Goal: Transaction & Acquisition: Purchase product/service

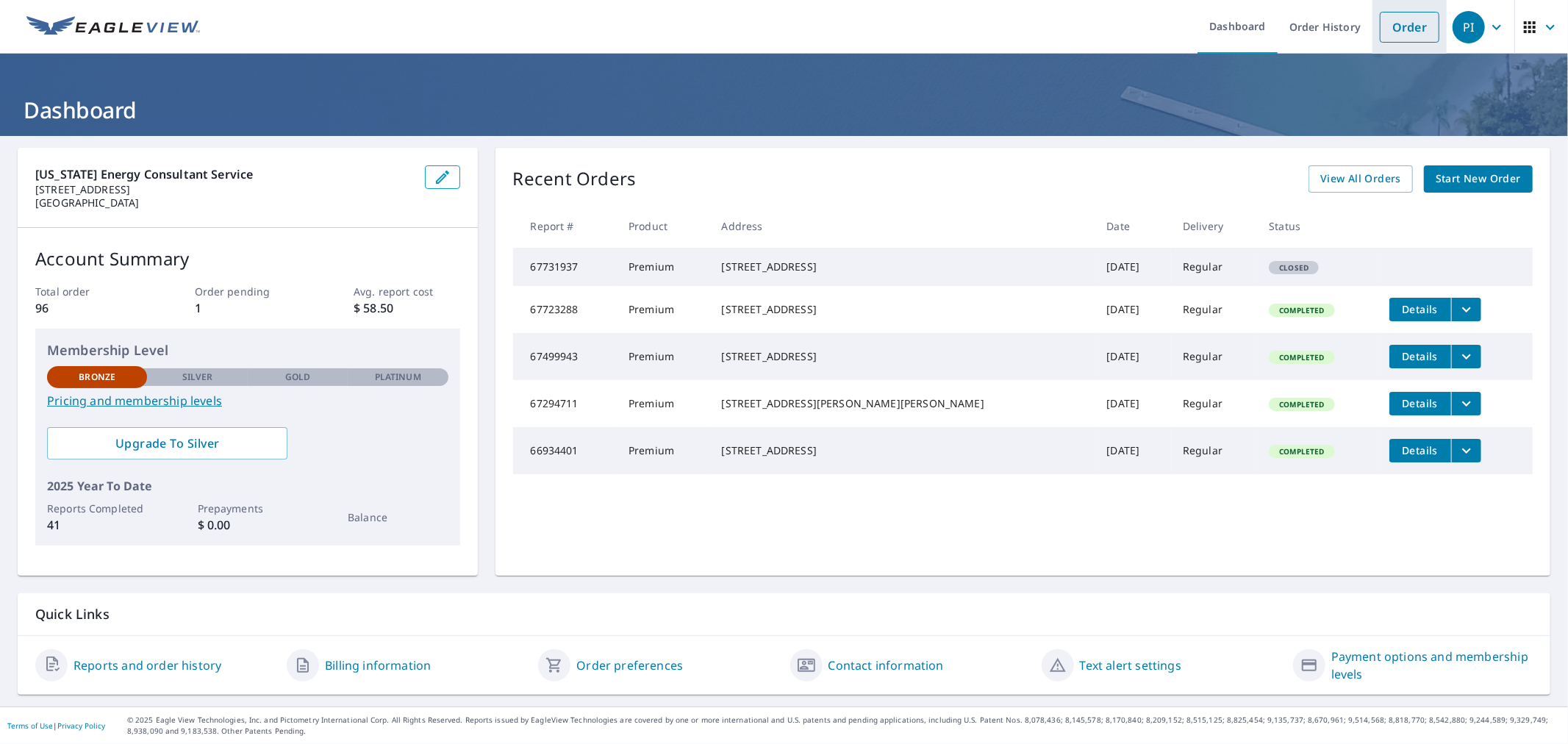
click at [1397, 19] on link "Order" at bounding box center [1409, 27] width 59 height 31
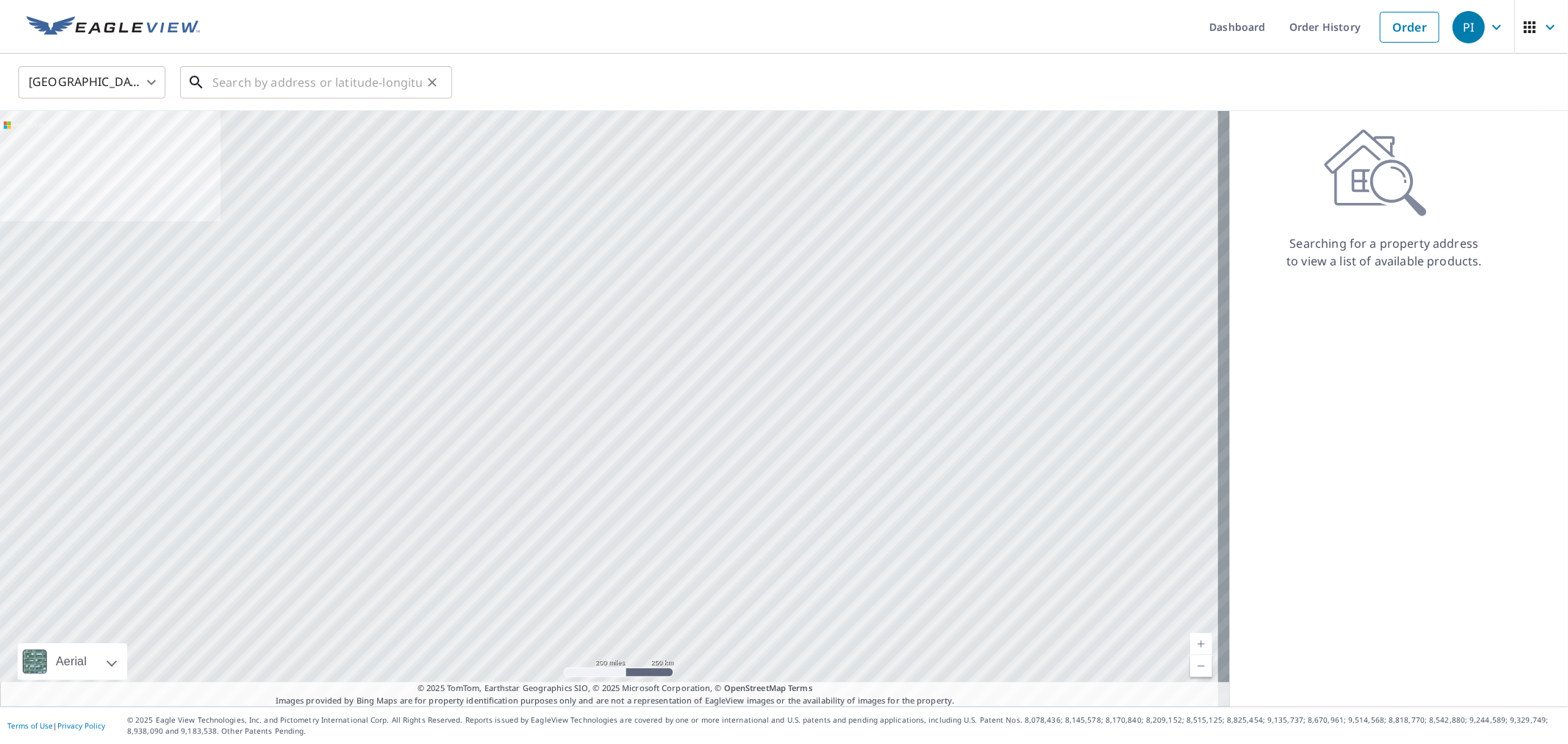
click at [225, 89] on input "text" at bounding box center [317, 82] width 209 height 41
paste input "[STREET_ADDRESS][PERSON_NAME][PERSON_NAME]"
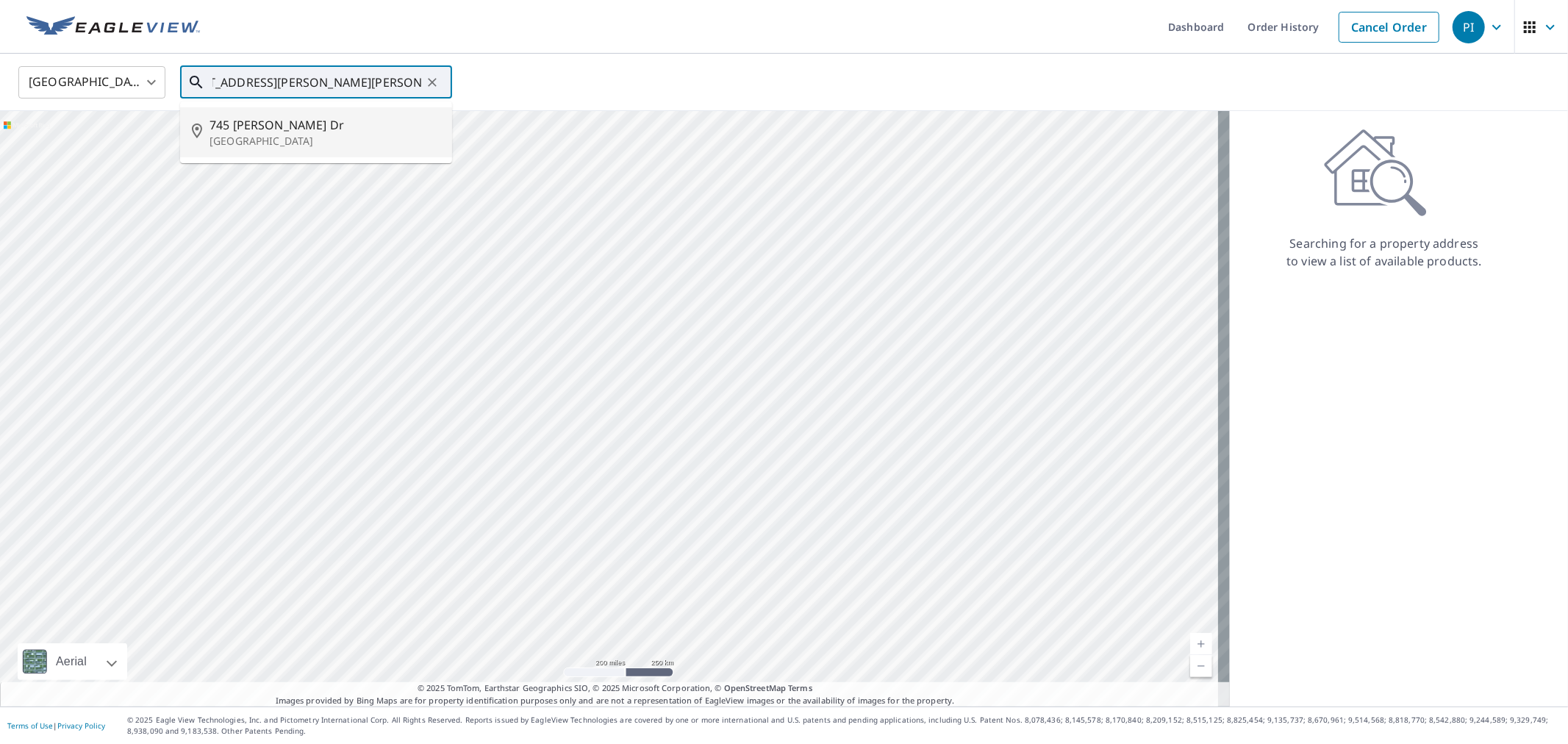
click at [237, 127] on span "745 [PERSON_NAME] Dr" at bounding box center [325, 124] width 231 height 18
type input "[STREET_ADDRESS][PERSON_NAME][PERSON_NAME]"
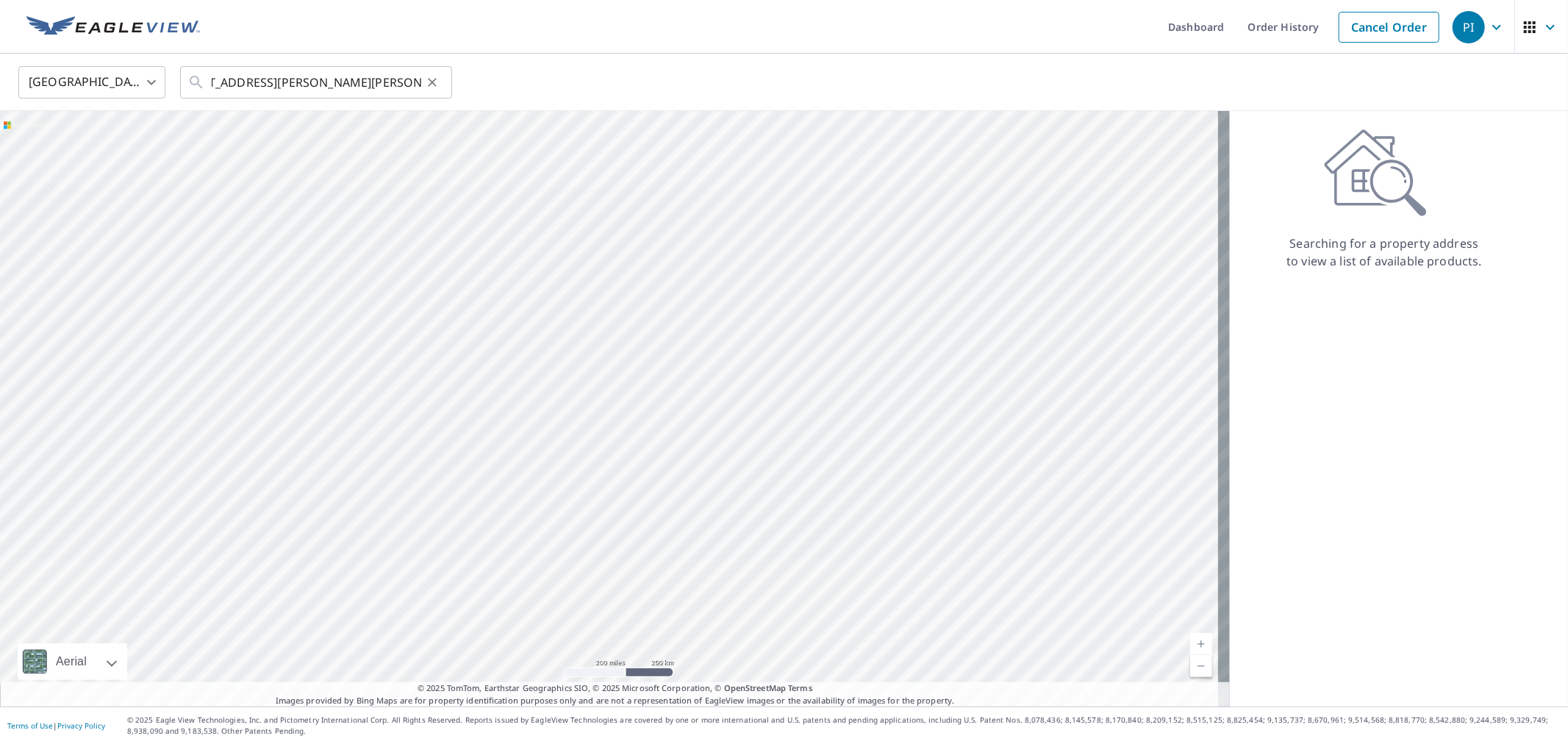
scroll to position [0, 0]
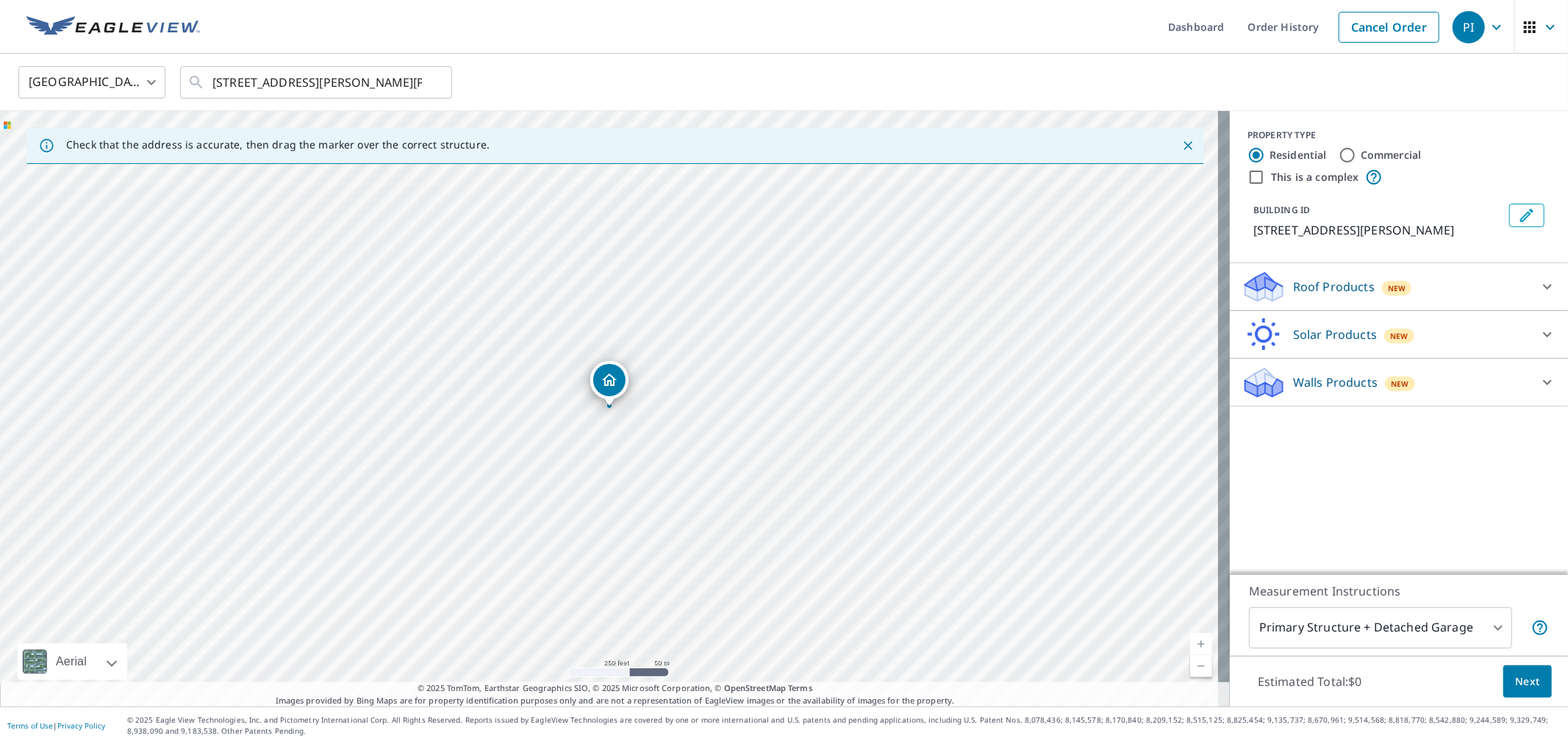
click at [1530, 305] on div at bounding box center [1547, 286] width 35 height 35
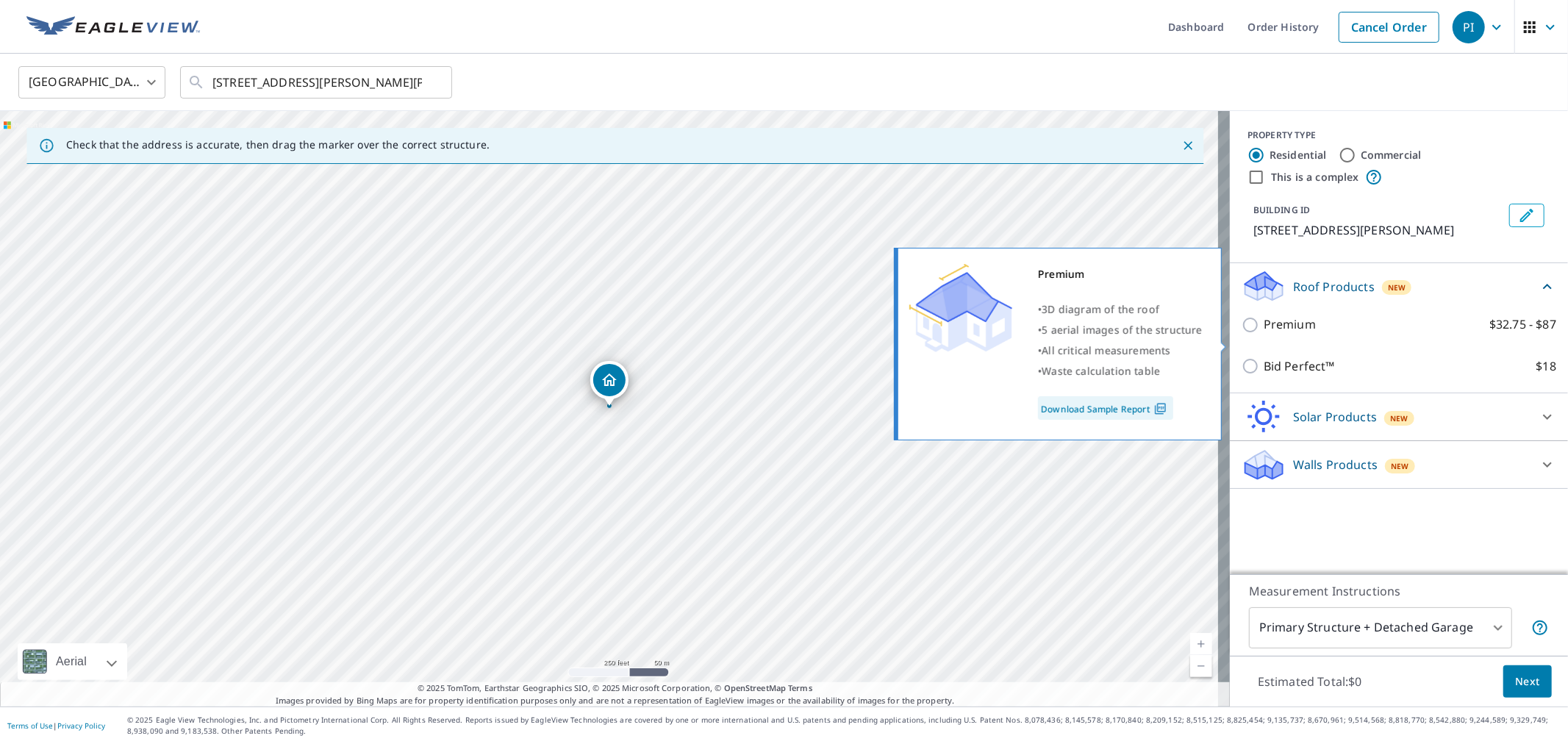
click at [1454, 334] on label "Premium $32.75 - $87" at bounding box center [1409, 325] width 293 height 18
click at [1263, 334] on input "Premium $32.75 - $87" at bounding box center [1253, 325] width 22 height 18
checkbox input "true"
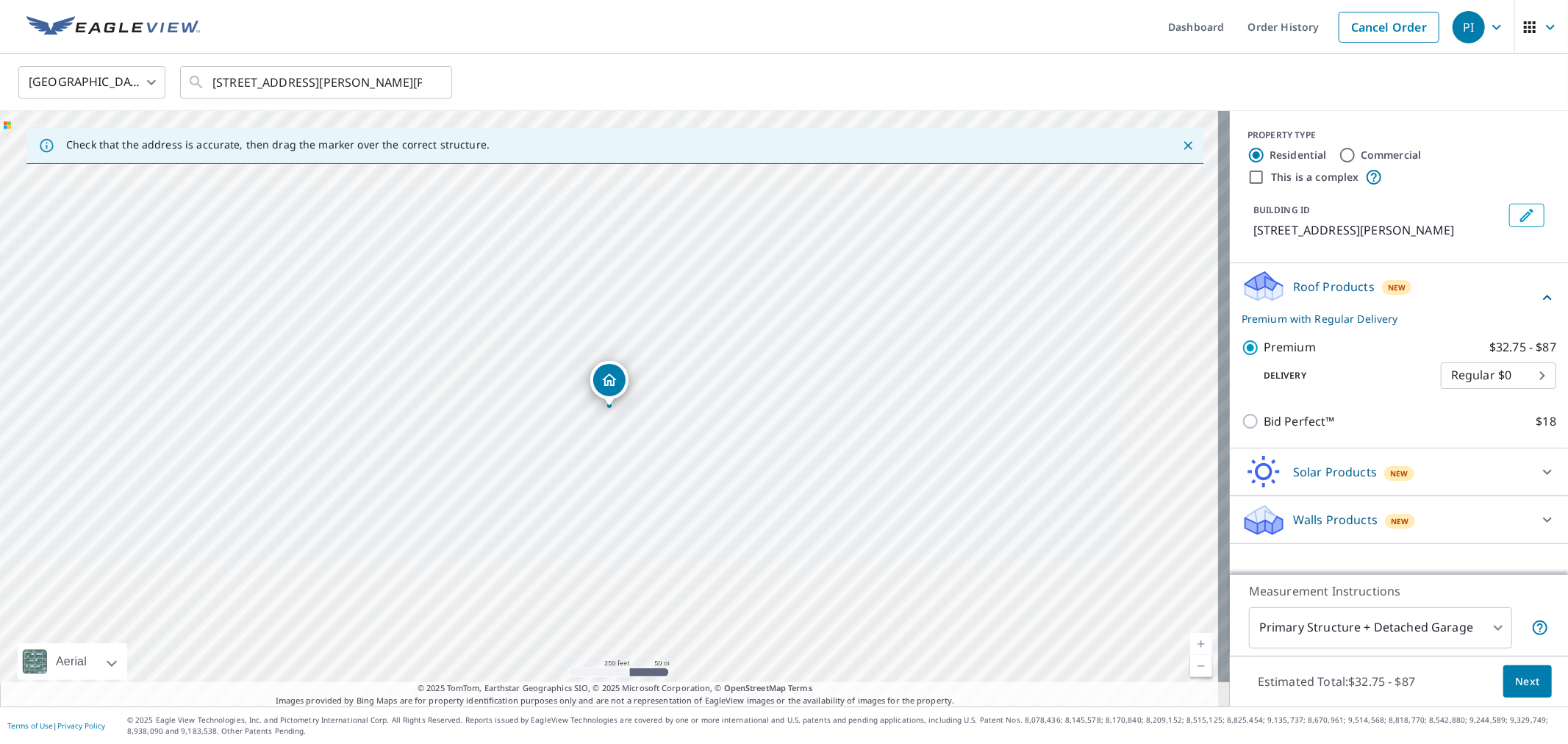
click at [1515, 687] on span "Next" at bounding box center [1527, 682] width 25 height 18
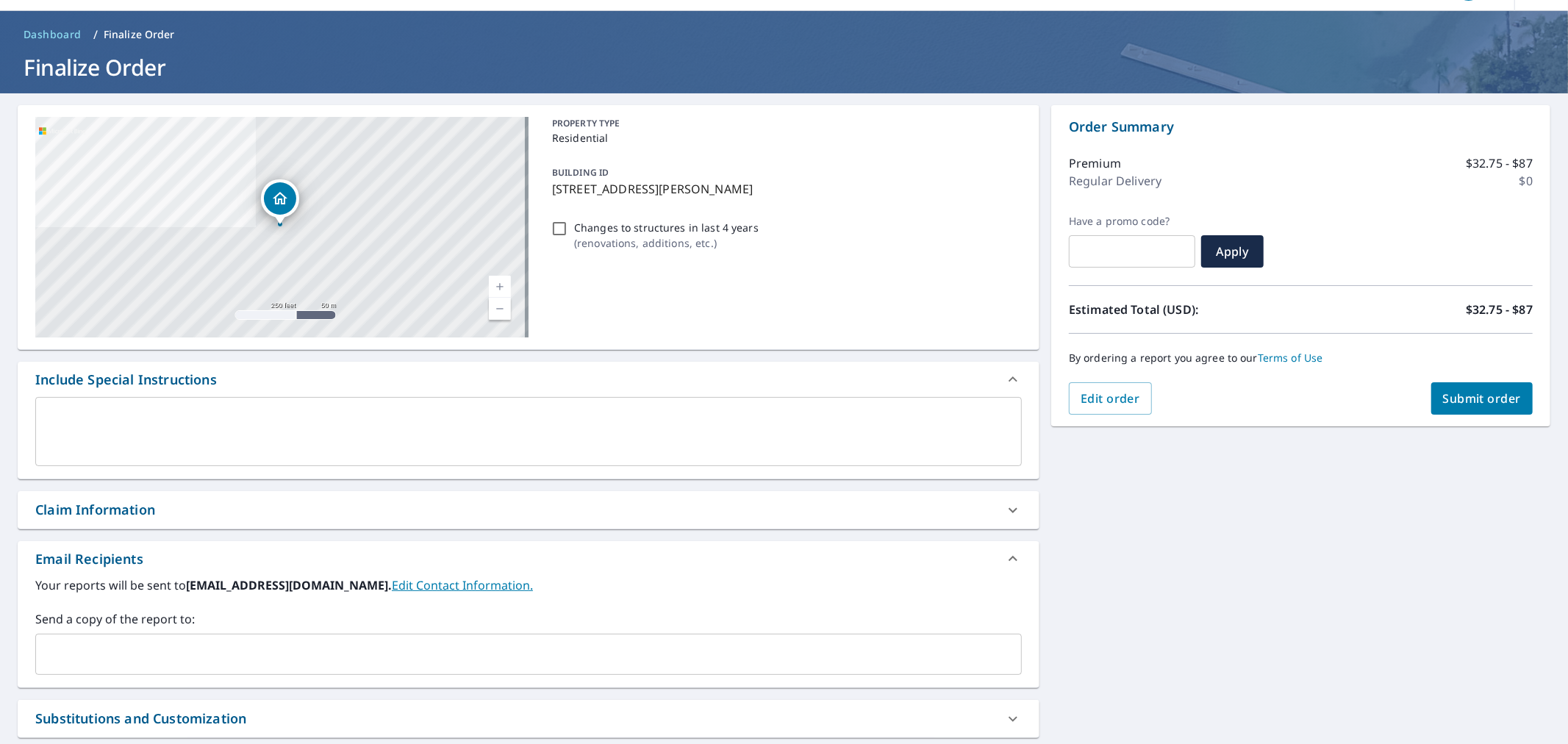
scroll to position [82, 0]
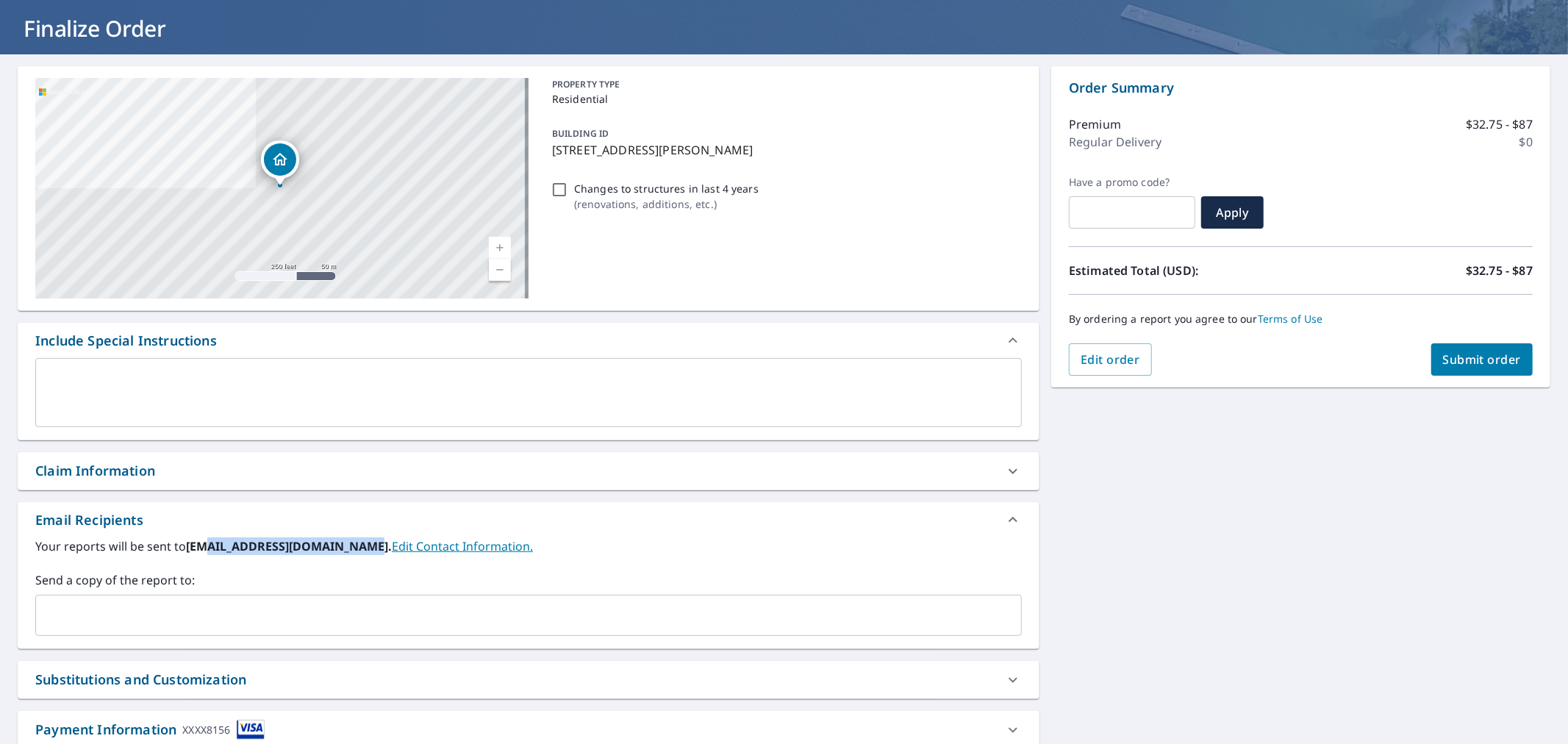
drag, startPoint x: 206, startPoint y: 546, endPoint x: 355, endPoint y: 549, distance: 149.0
click at [355, 549] on b "[EMAIL_ADDRESS][DOMAIN_NAME]." at bounding box center [289, 546] width 206 height 16
copy b "l@[DOMAIN_NAME]"
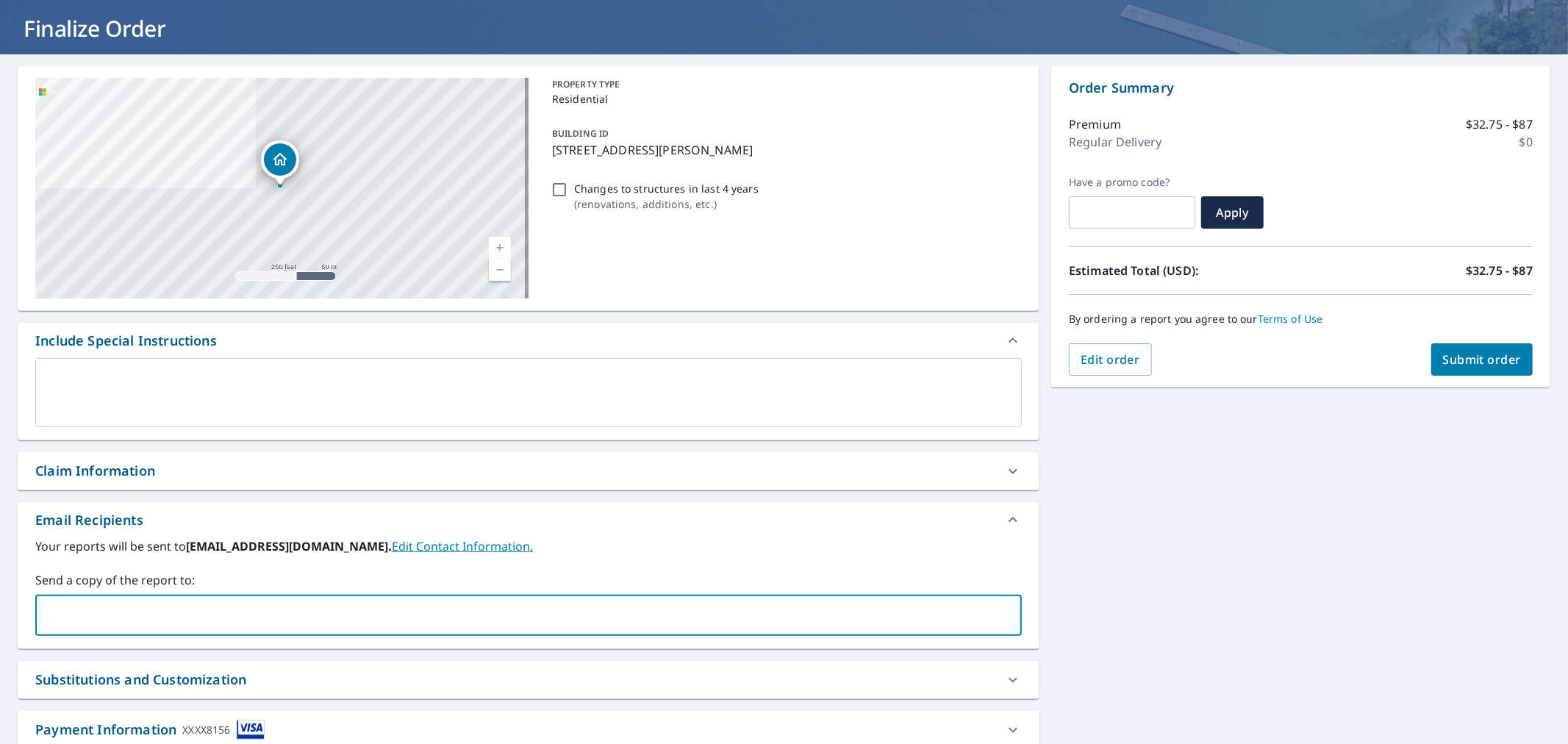
click at [176, 620] on input "text" at bounding box center [517, 615] width 951 height 28
paste input "l@[DOMAIN_NAME]"
click at [74, 618] on input "[PERSON_NAME][EMAIL_ADDRESS][DOMAIN_NAME]" at bounding box center [517, 615] width 951 height 28
type input "[PERSON_NAME][EMAIL_ADDRESS][DOMAIN_NAME]"
click at [213, 618] on input "[PERSON_NAME][EMAIL_ADDRESS][DOMAIN_NAME]" at bounding box center [517, 615] width 951 height 28
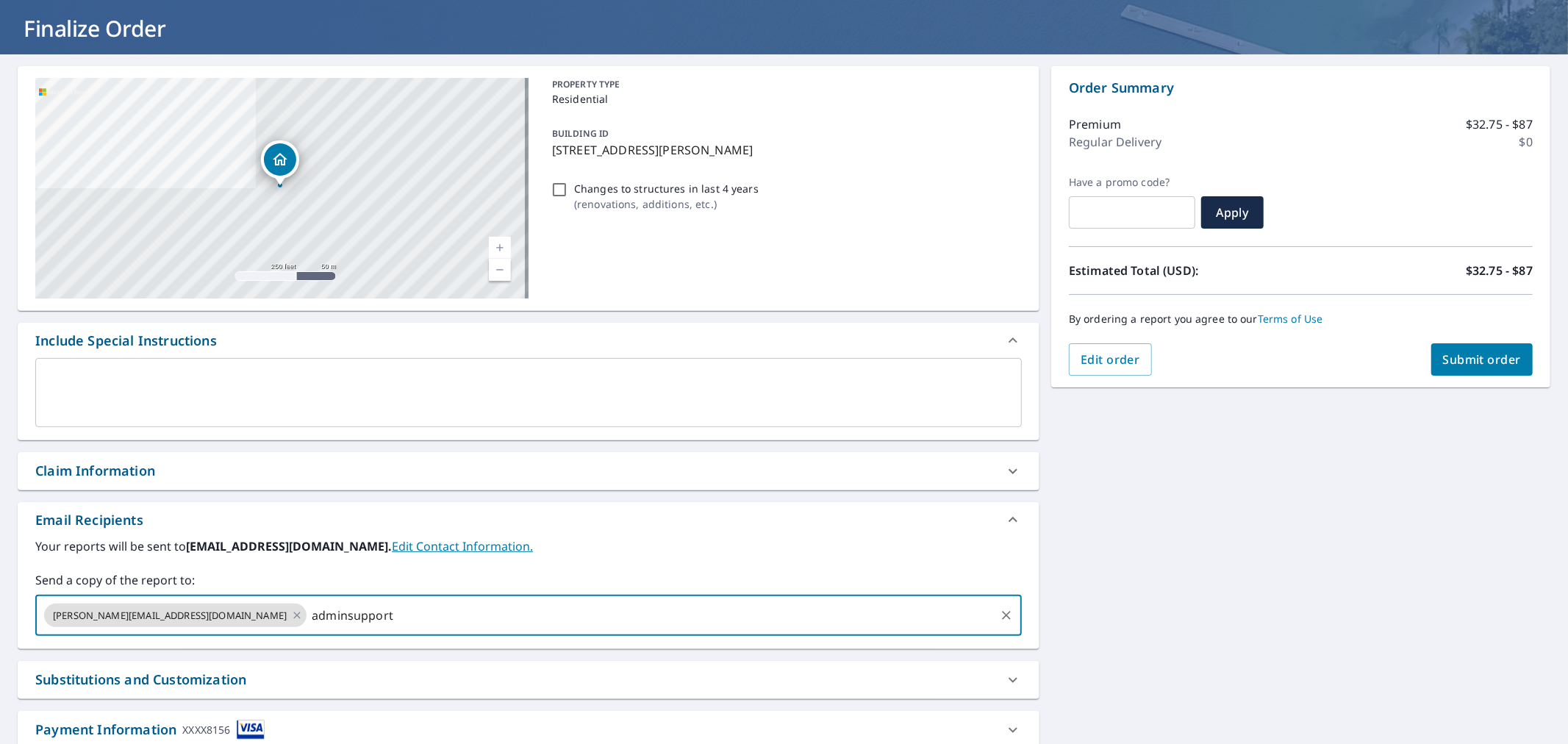
paste input "l@[DOMAIN_NAME]"
click at [309, 627] on input "[EMAIL_ADDRESS][DOMAIN_NAME]" at bounding box center [651, 615] width 684 height 28
type input "[EMAIL_ADDRESS][DOMAIN_NAME]"
click at [626, 590] on div "Send a copy of the report to: [PERSON_NAME][EMAIL_ADDRESS][DOMAIN_NAME] [EMAIL_…" at bounding box center [528, 604] width 986 height 65
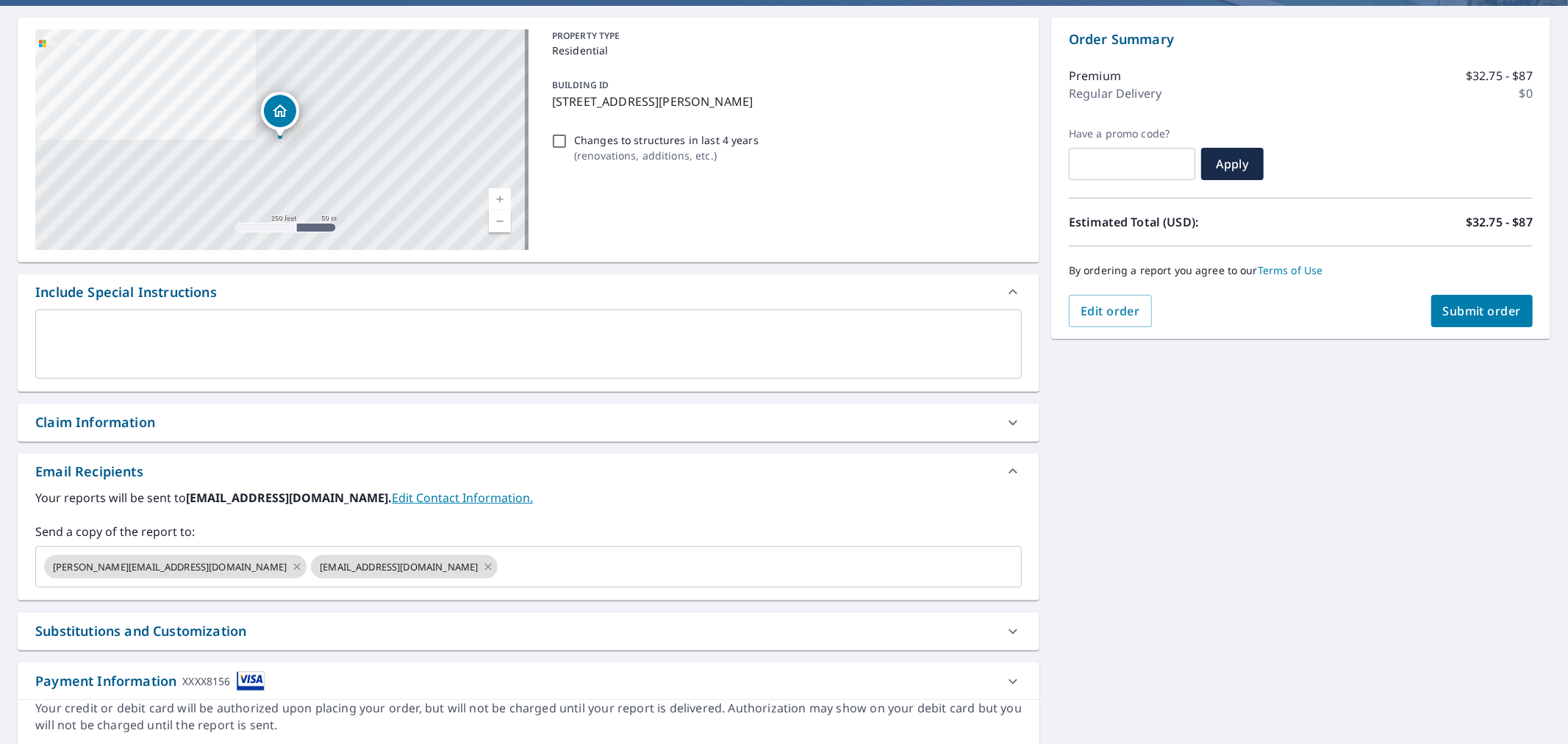
scroll to position [181, 0]
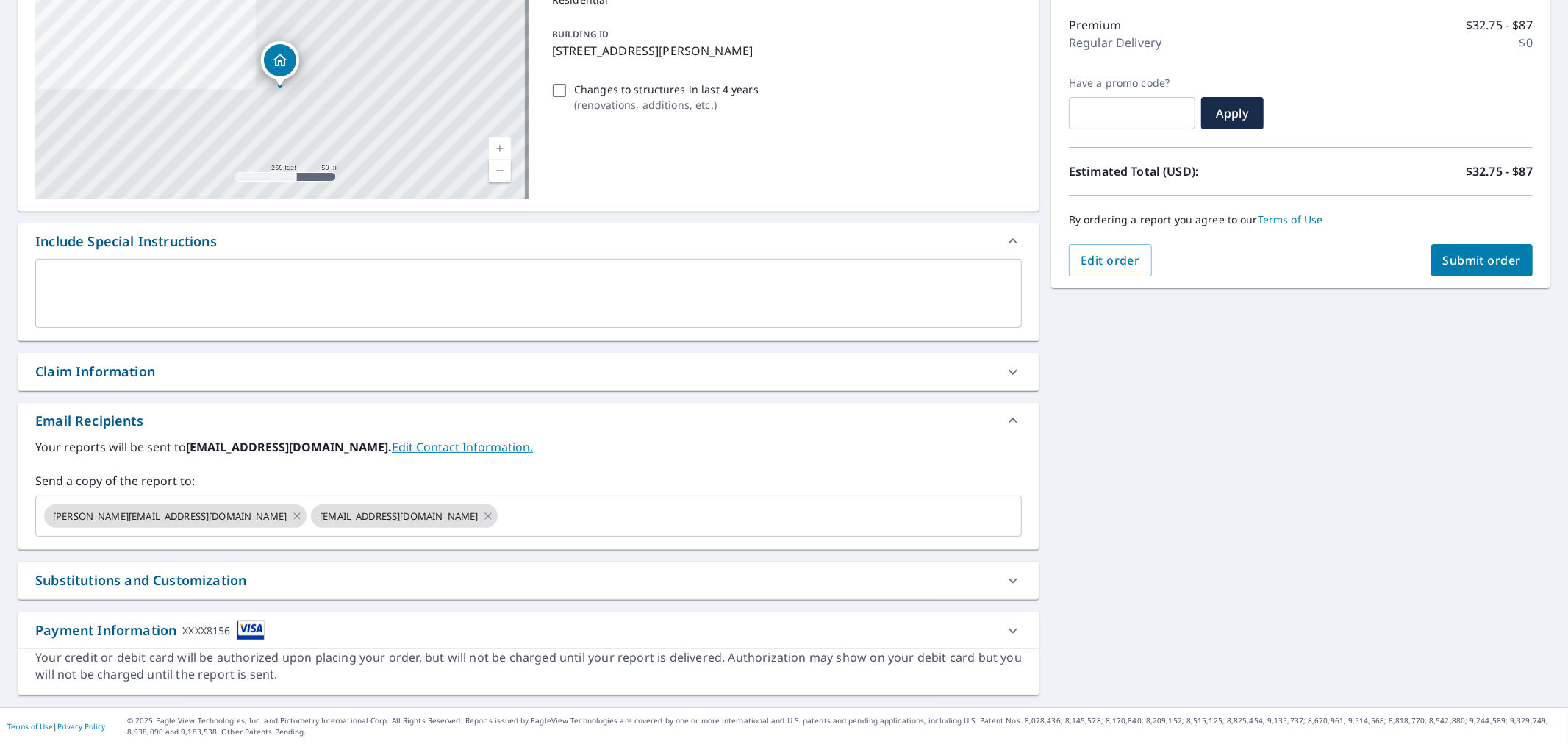
click at [1464, 261] on span "Submit order" at bounding box center [1482, 260] width 78 height 16
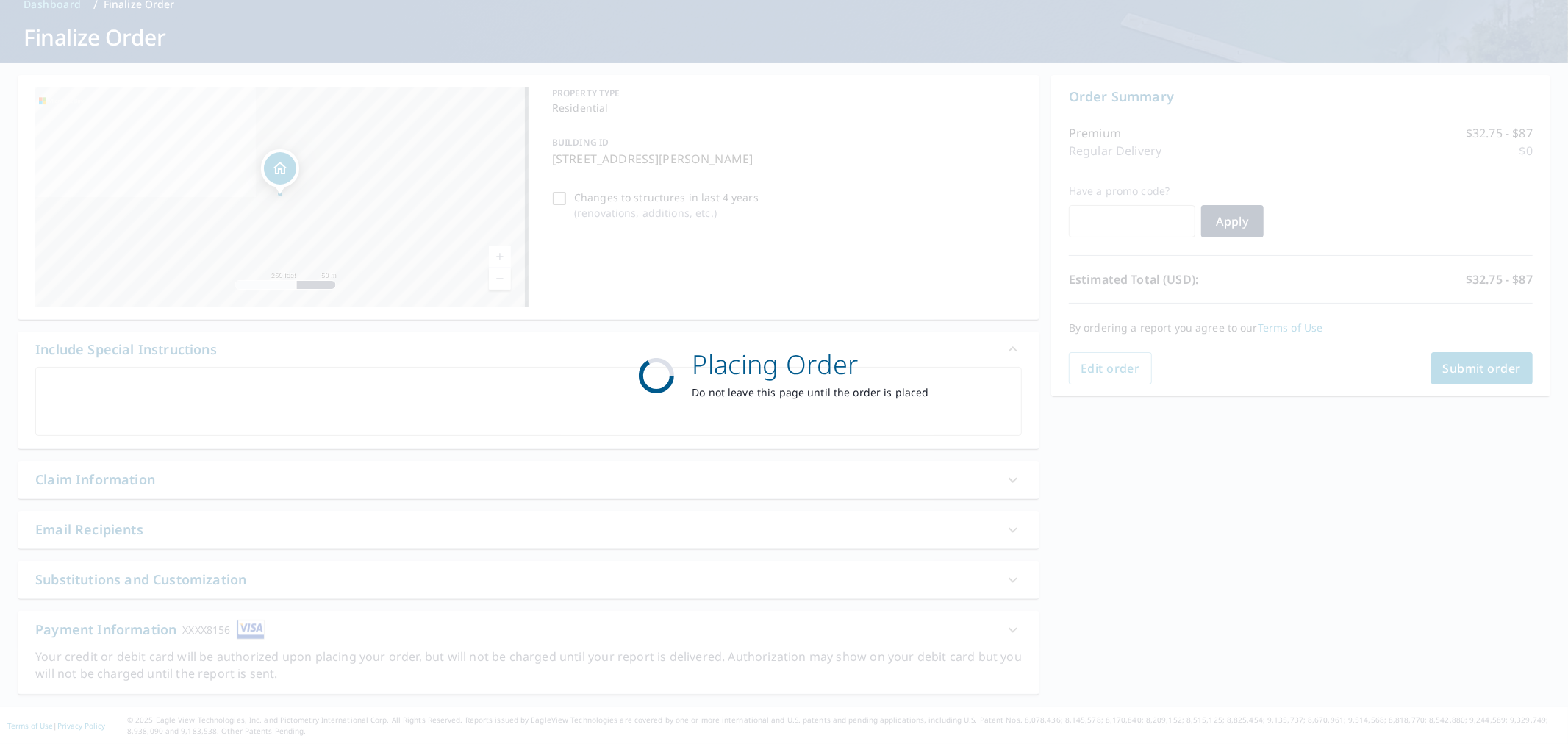
scroll to position [72, 0]
